Goal: Task Accomplishment & Management: Use online tool/utility

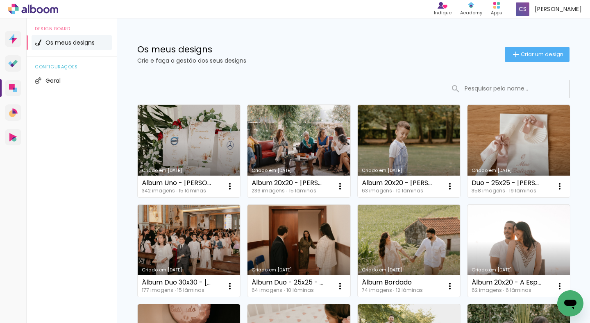
click at [205, 120] on link "Criado em [DATE]" at bounding box center [189, 151] width 102 height 93
click at [192, 138] on link "Criado em [DATE]" at bounding box center [189, 151] width 102 height 93
